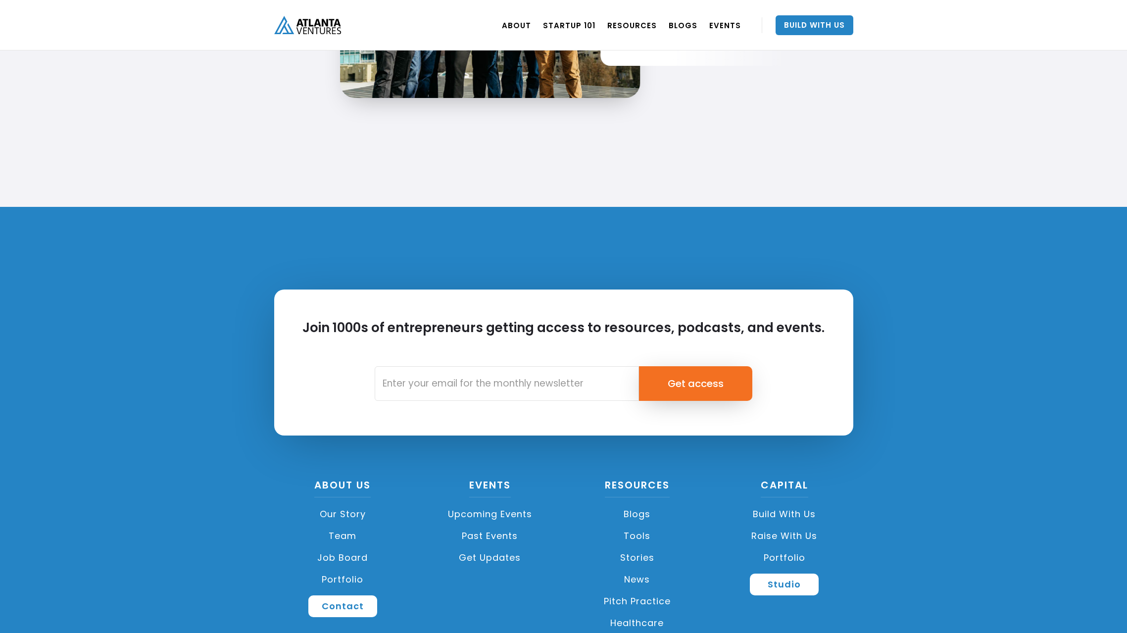
scroll to position [2233, 0]
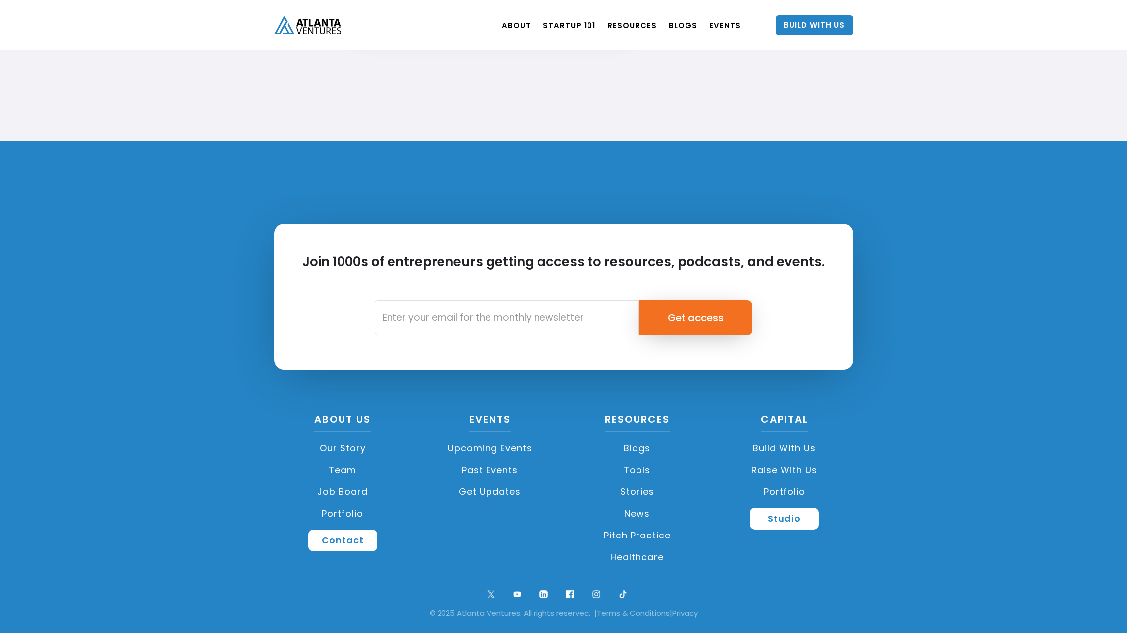
click at [478, 443] on link "Upcoming Events" at bounding box center [490, 448] width 138 height 22
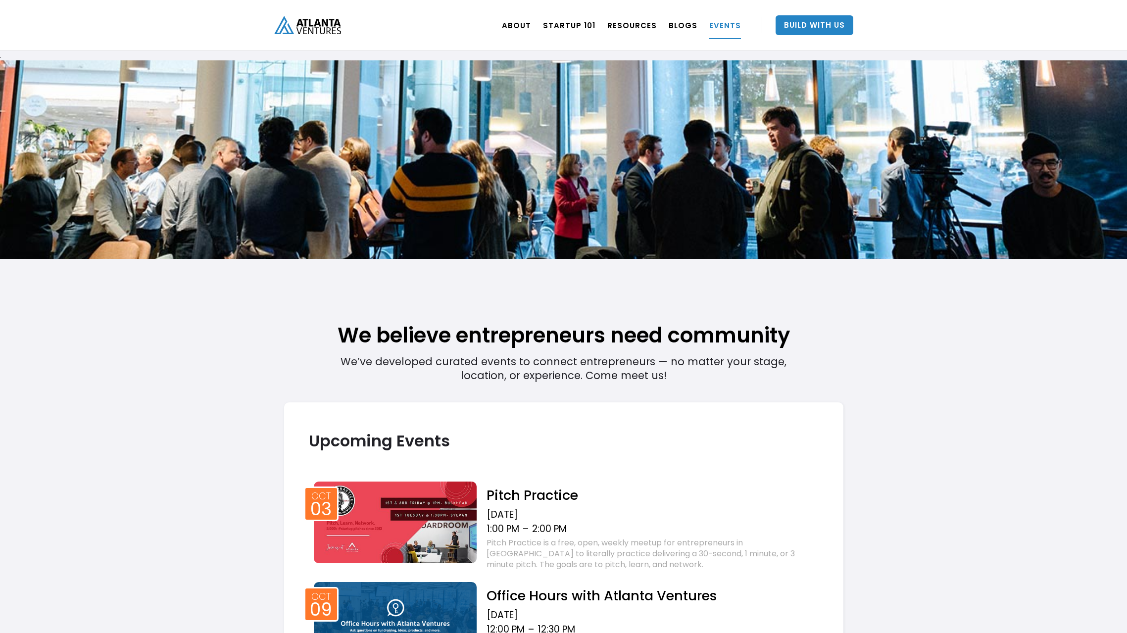
click at [541, 496] on h2 "Pitch Practice" at bounding box center [652, 494] width 332 height 17
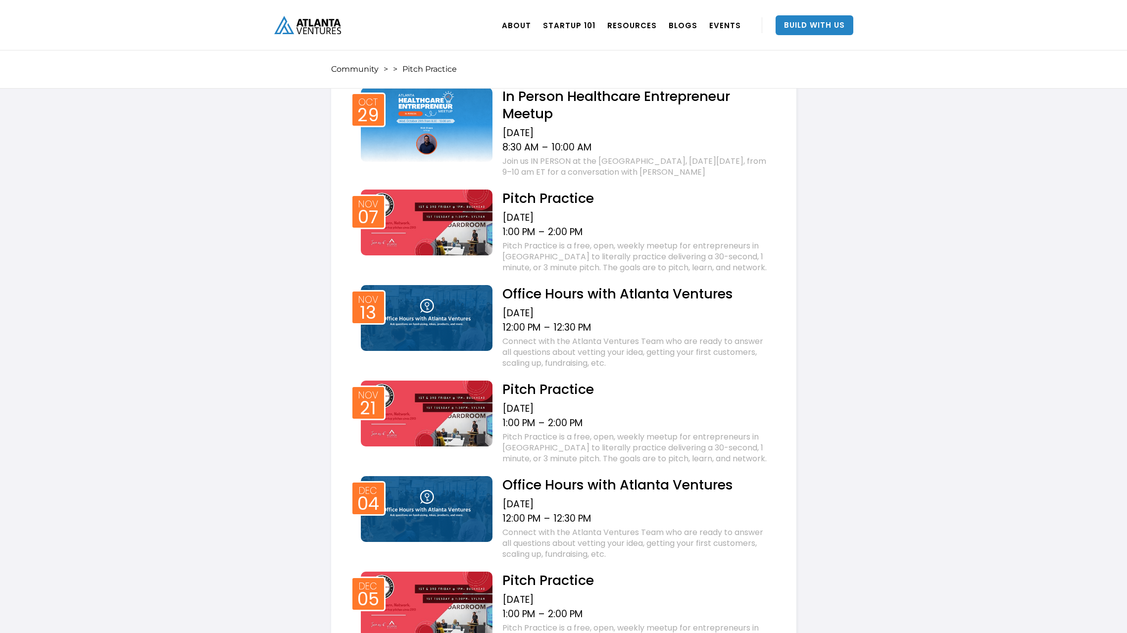
scroll to position [1147, 0]
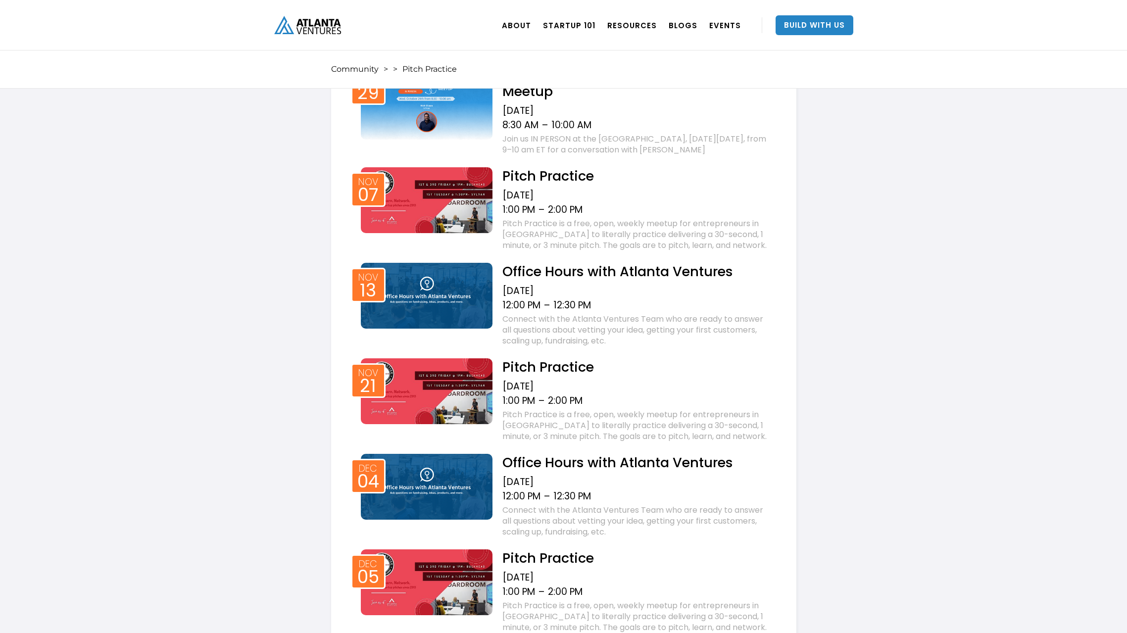
click at [581, 269] on h2 "Office Hours with Atlanta Ventures" at bounding box center [636, 271] width 269 height 17
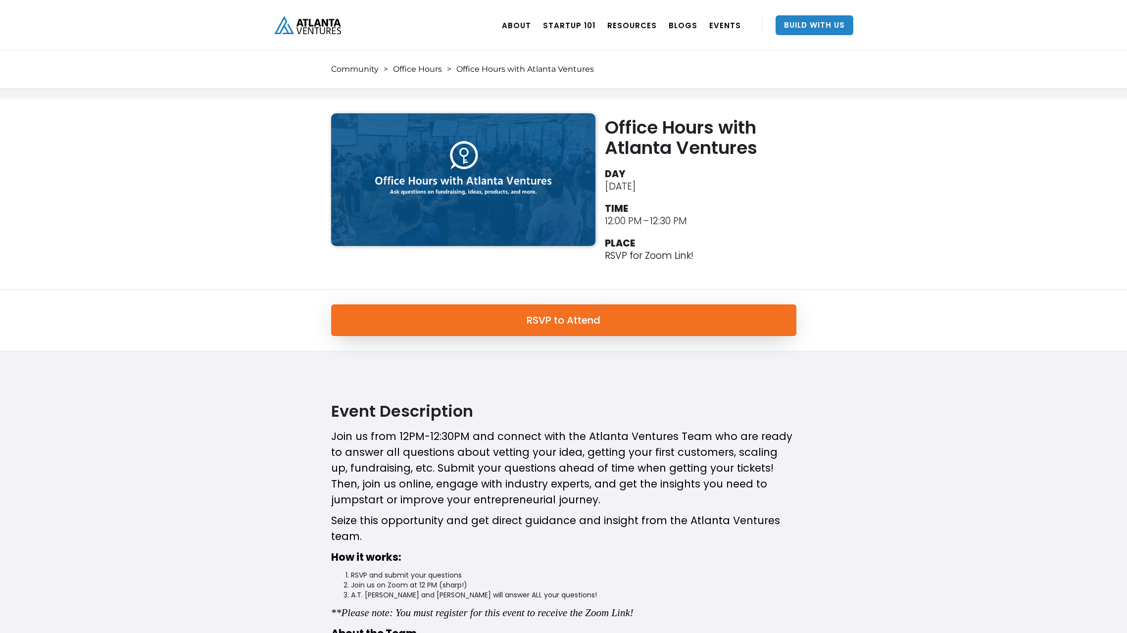
click at [116, 177] on div "Office Hours with Atlanta Ventures DAY [DATE] TIME 12:00 PM – 12:30 PM PLACE RS…" at bounding box center [563, 193] width 1127 height 191
